Goal: Task Accomplishment & Management: Use online tool/utility

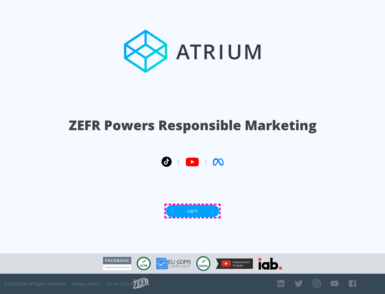
click at [192, 211] on link "Log In" at bounding box center [192, 211] width 53 height 12
